Goal: Task Accomplishment & Management: Use online tool/utility

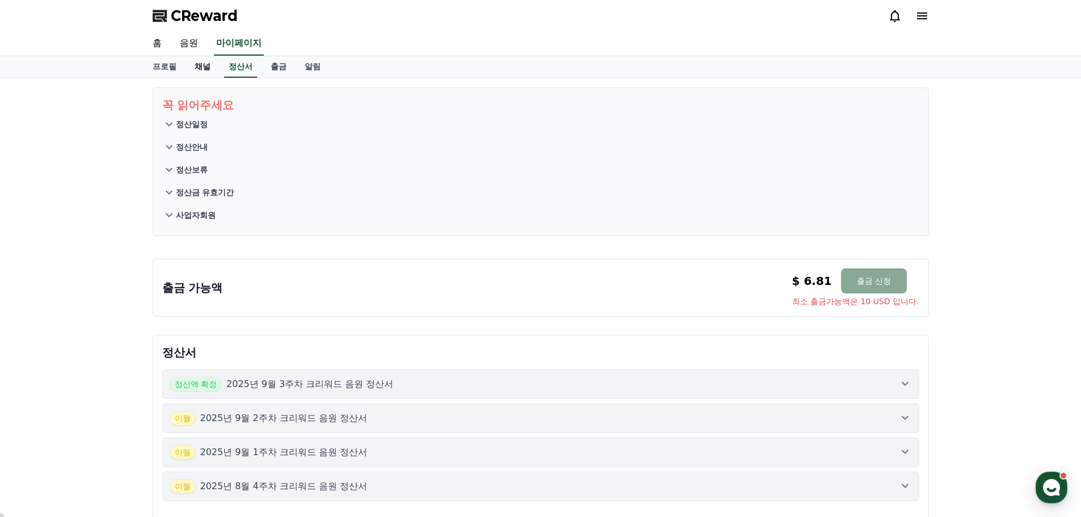
click at [206, 73] on link "채널" at bounding box center [203, 67] width 34 height 22
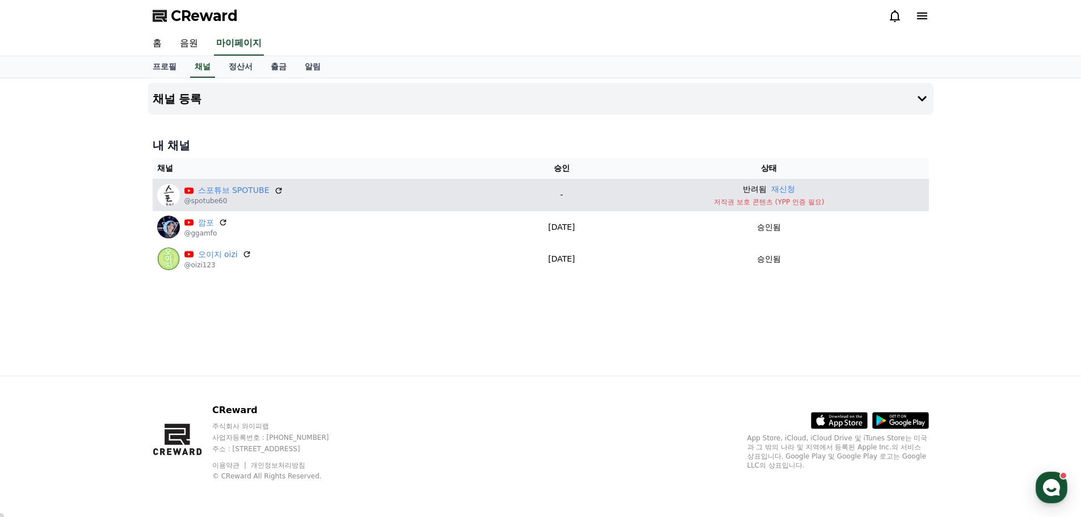
click at [758, 188] on p "반려됨" at bounding box center [755, 189] width 24 height 12
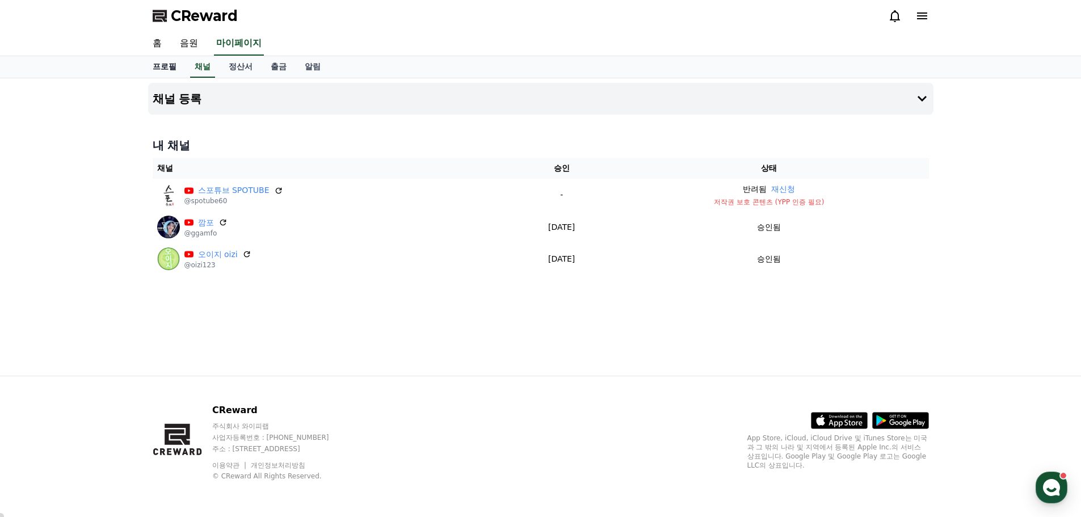
click at [163, 68] on link "프로필" at bounding box center [165, 67] width 42 height 22
select select "**********"
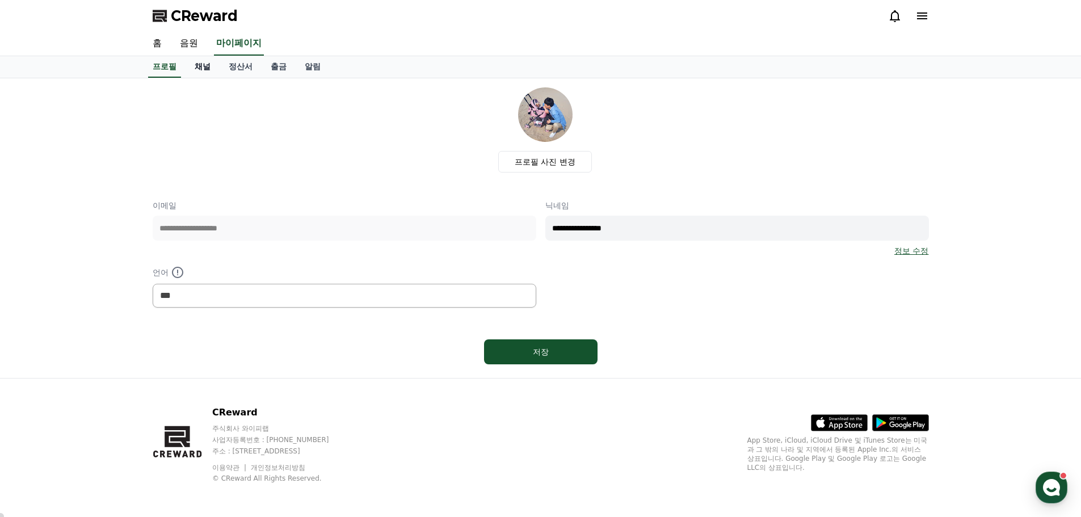
click at [189, 68] on link "채널" at bounding box center [203, 67] width 34 height 22
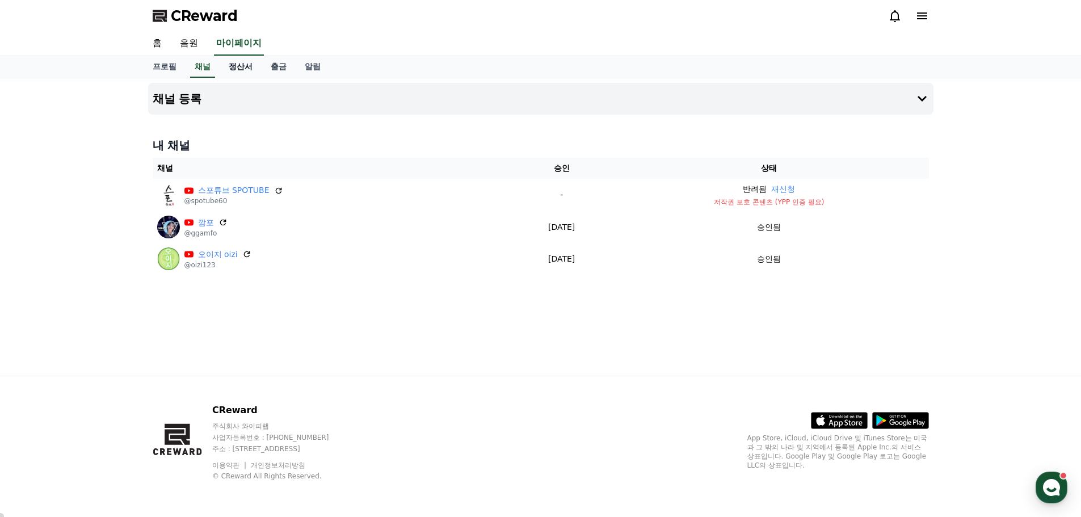
click at [239, 62] on link "정산서" at bounding box center [241, 67] width 42 height 22
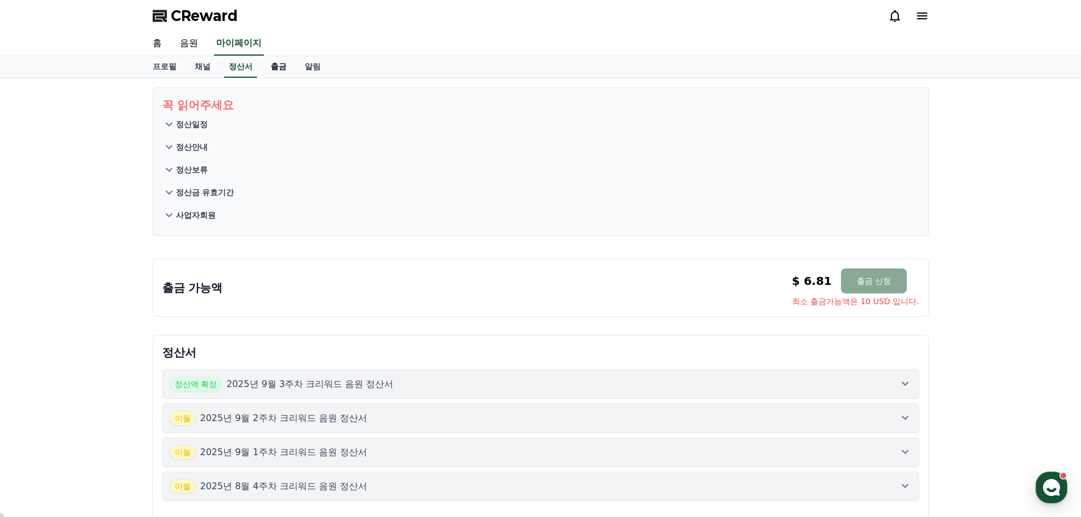
click at [273, 70] on link "출금" at bounding box center [279, 67] width 34 height 22
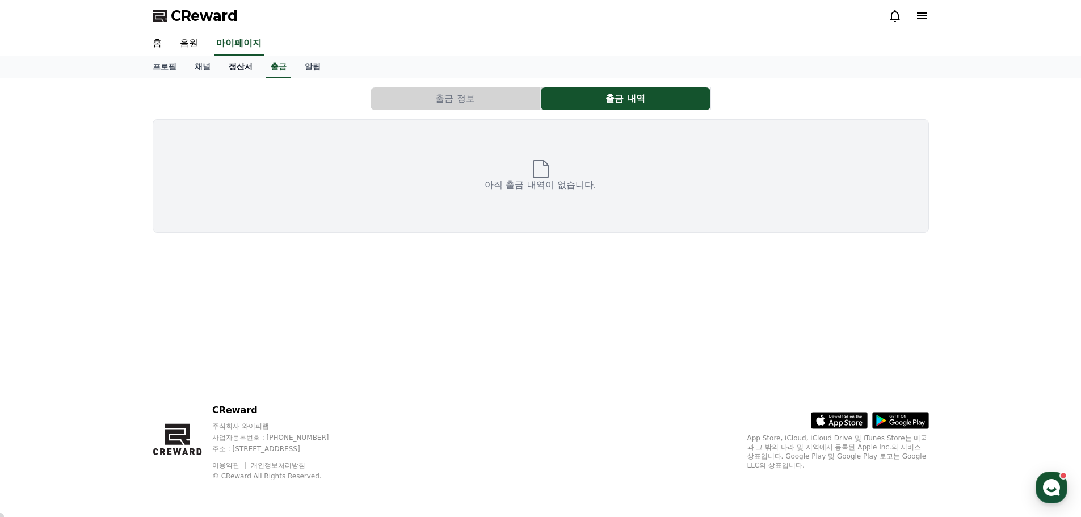
click at [226, 68] on link "정산서" at bounding box center [241, 67] width 42 height 22
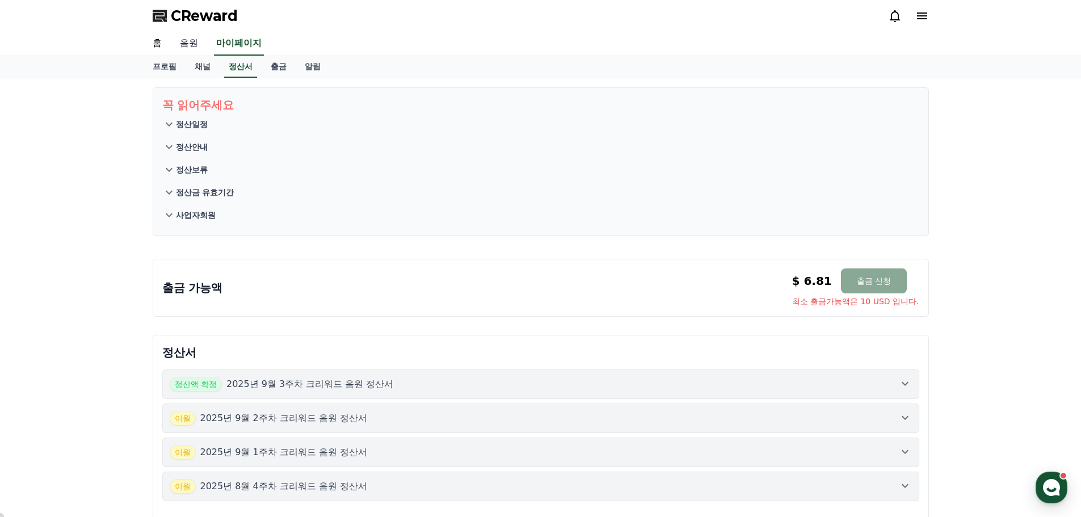
click at [188, 49] on link "음원" at bounding box center [189, 44] width 36 height 24
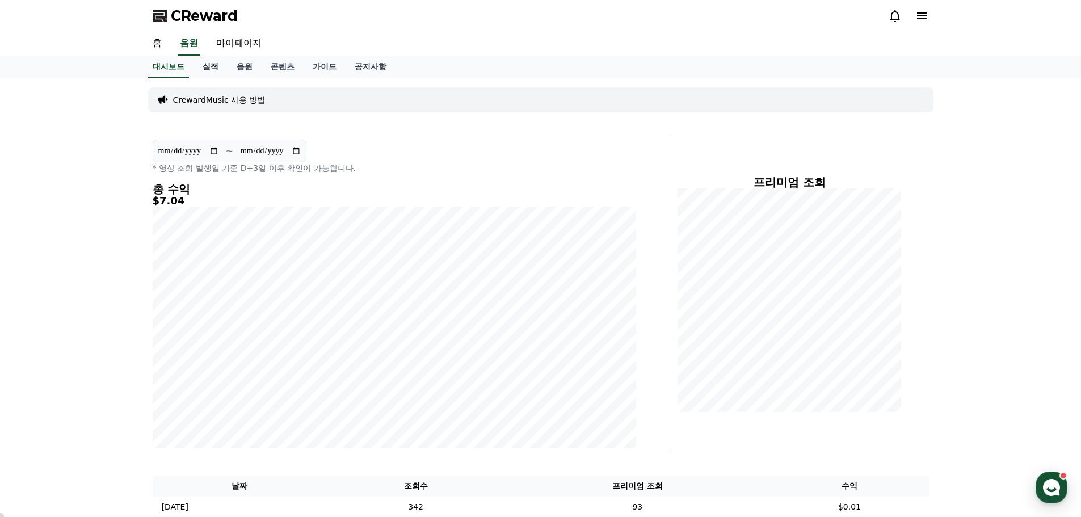
click at [209, 70] on link "실적" at bounding box center [211, 67] width 34 height 22
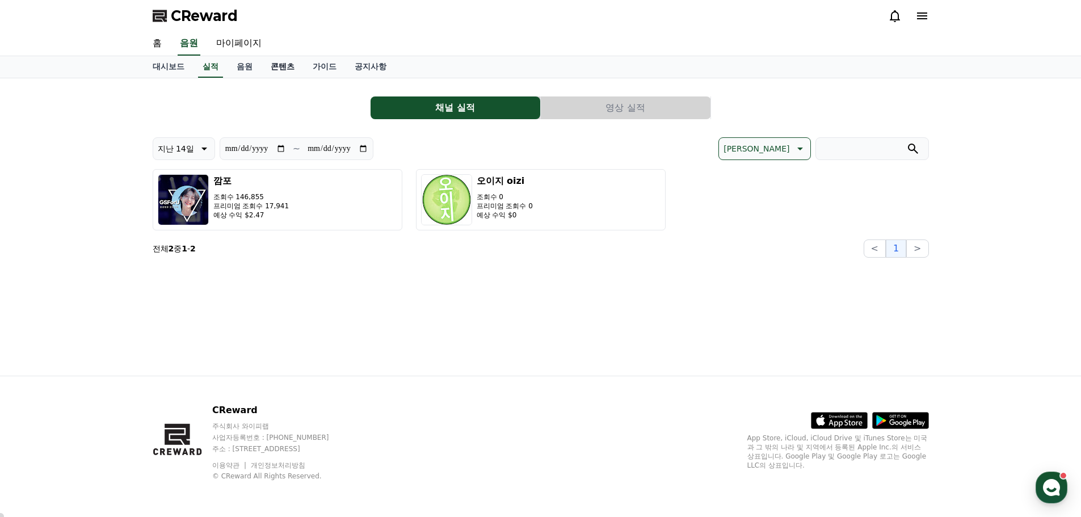
click at [281, 63] on link "콘텐츠" at bounding box center [283, 67] width 42 height 22
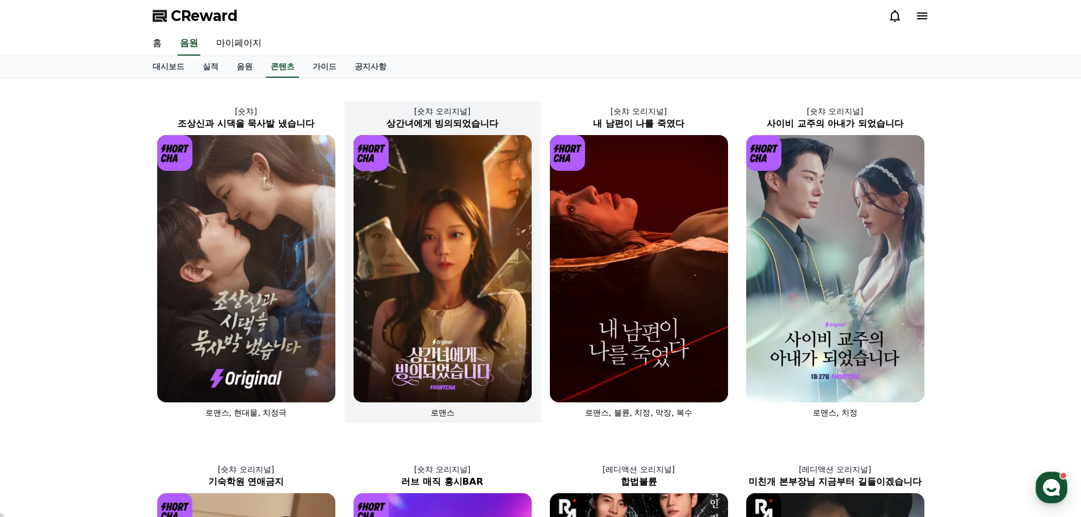
click at [426, 250] on img at bounding box center [443, 268] width 178 height 267
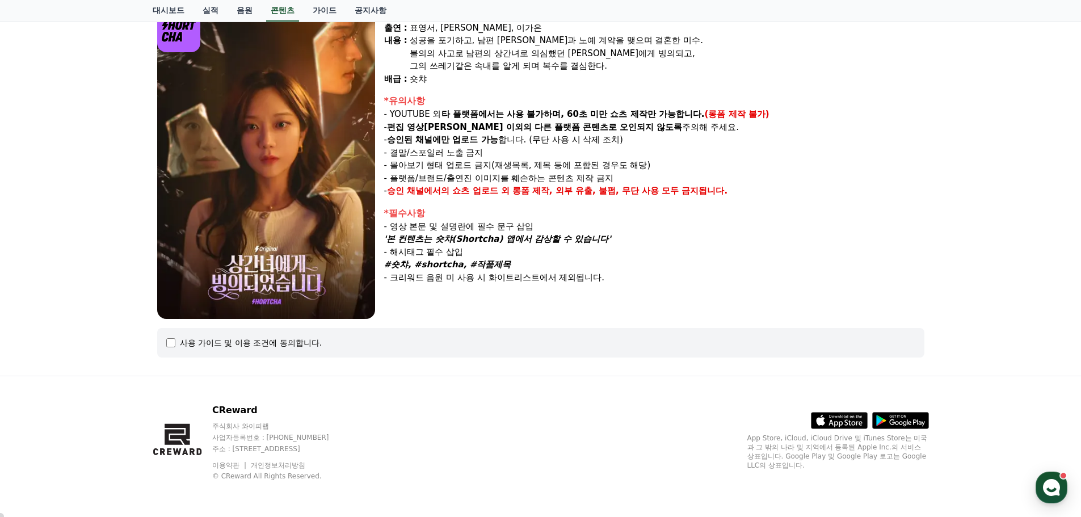
select select
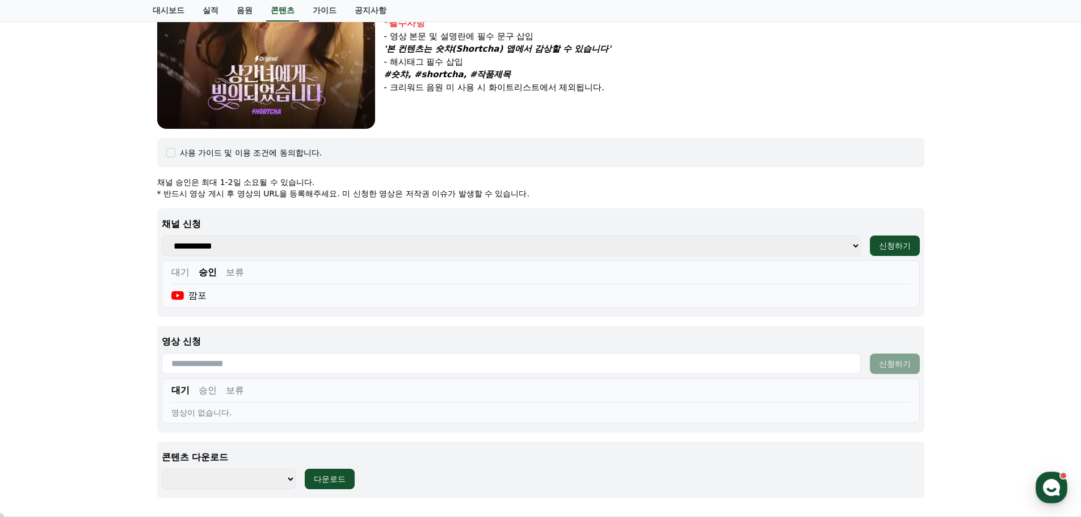
scroll to position [444, 0]
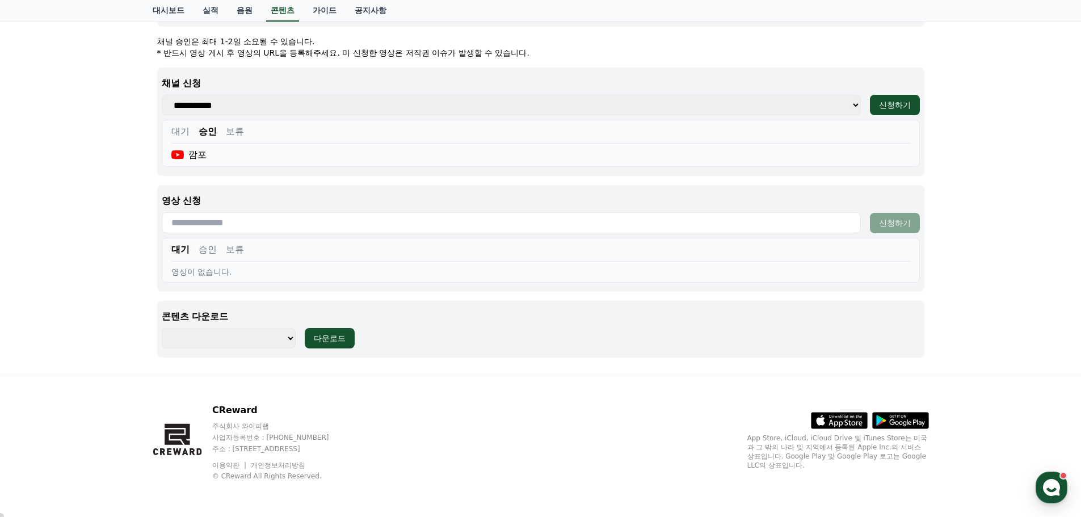
click at [202, 250] on button "승인" at bounding box center [208, 250] width 18 height 14
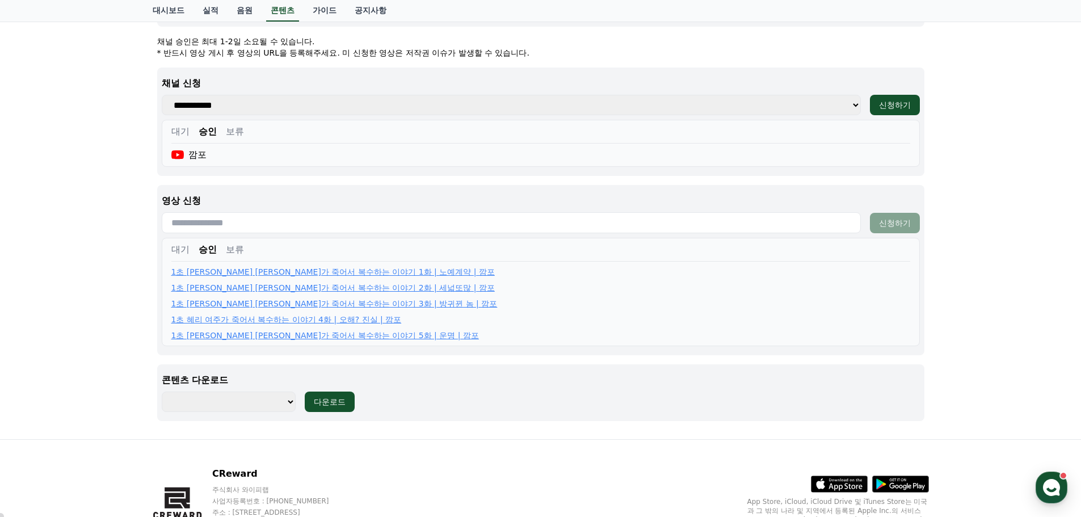
click at [254, 223] on input "text" at bounding box center [511, 222] width 699 height 21
paste input "**********"
type input "**********"
click at [894, 225] on div "신청하기" at bounding box center [895, 222] width 32 height 11
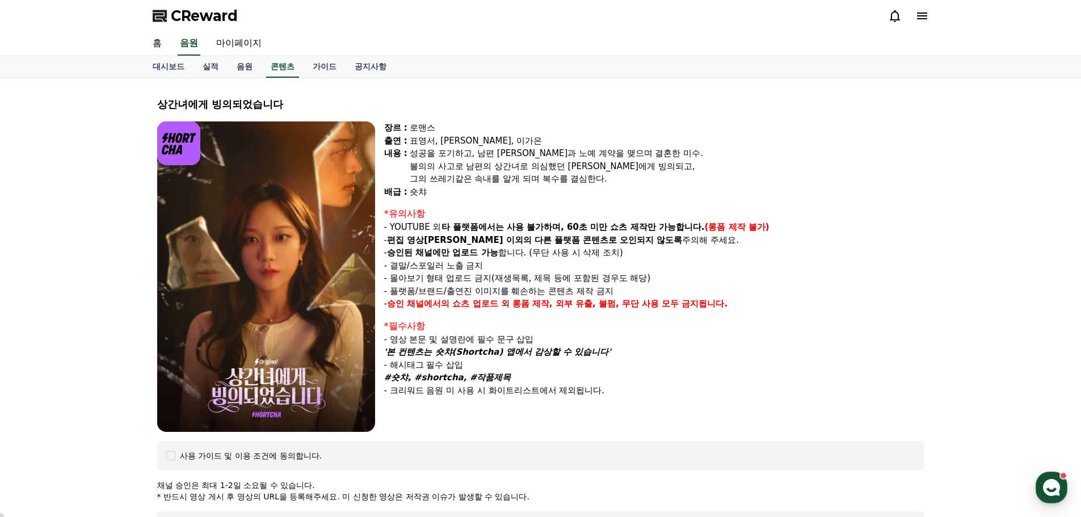
select select
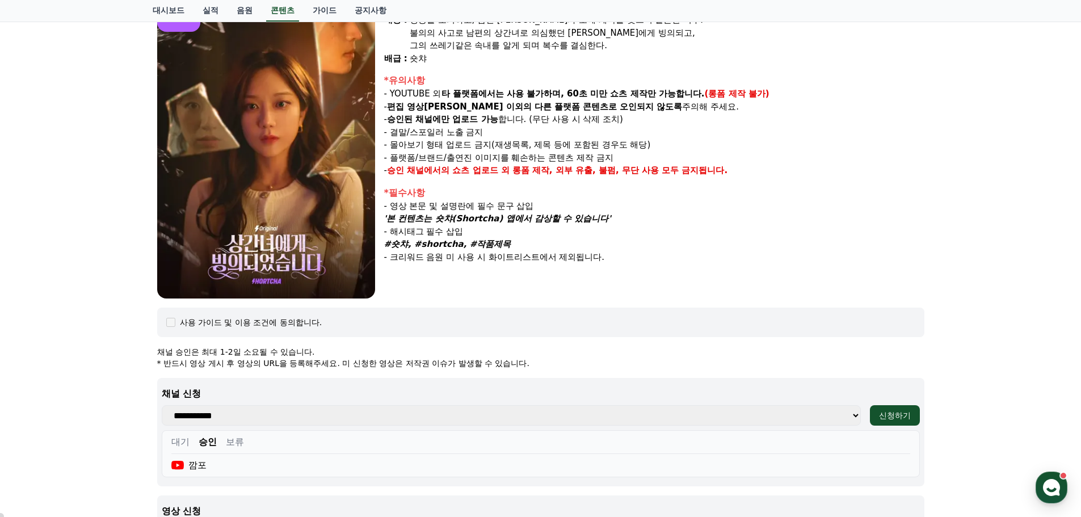
scroll to position [444, 0]
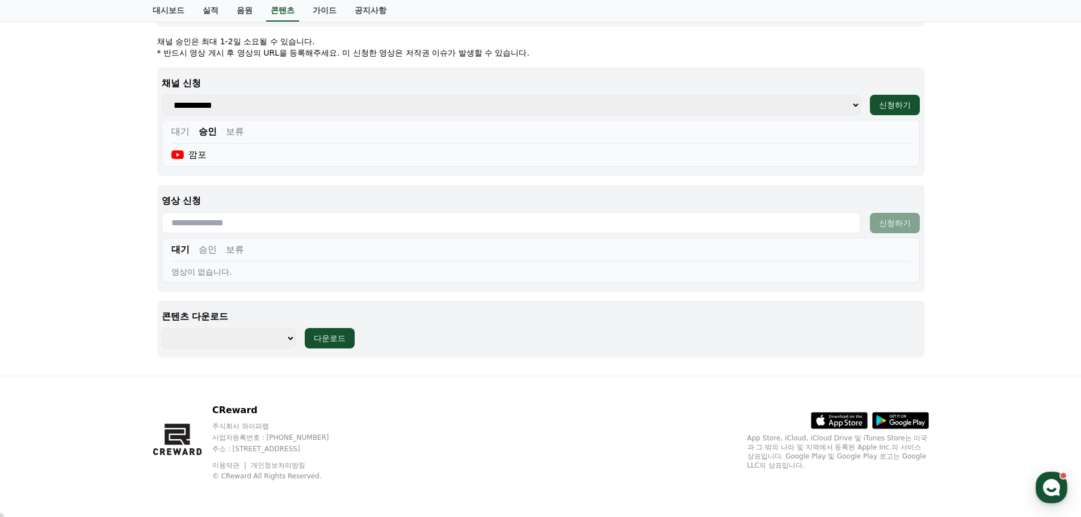
click at [216, 244] on button "승인" at bounding box center [208, 250] width 18 height 14
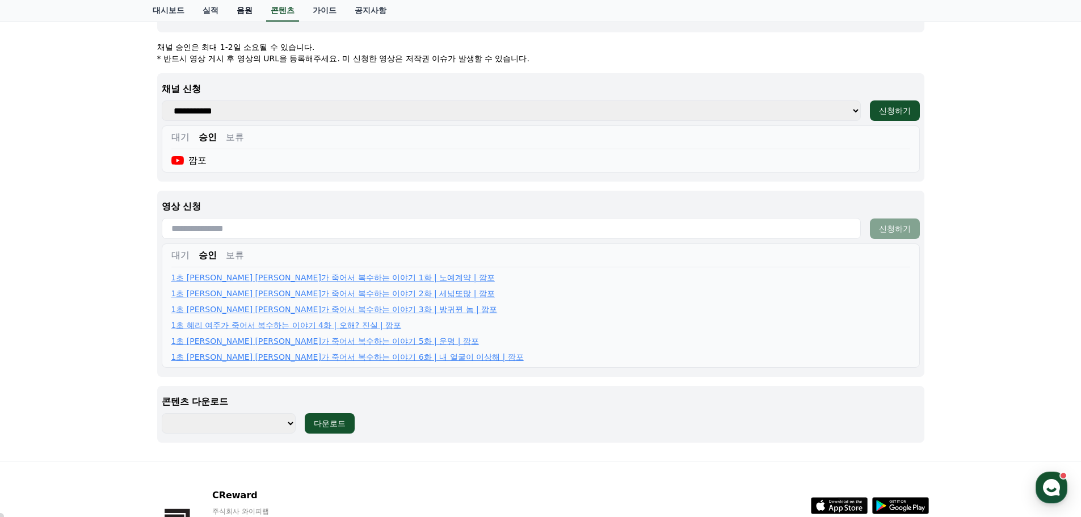
scroll to position [330, 0]
